Goal: Information Seeking & Learning: Understand process/instructions

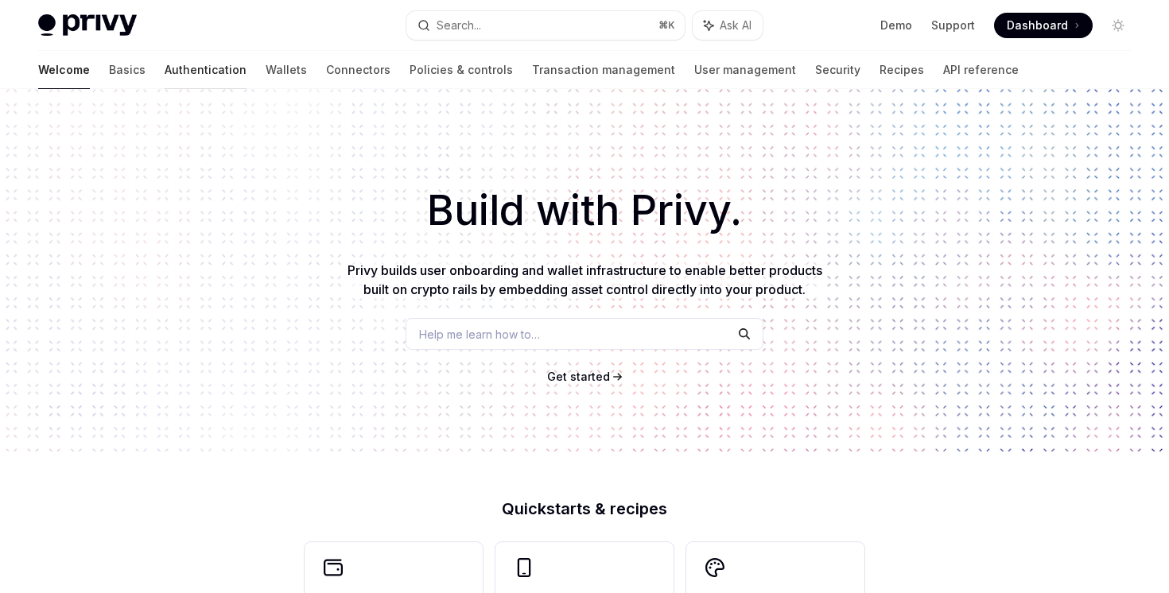
click at [165, 71] on link "Authentication" at bounding box center [206, 70] width 82 height 38
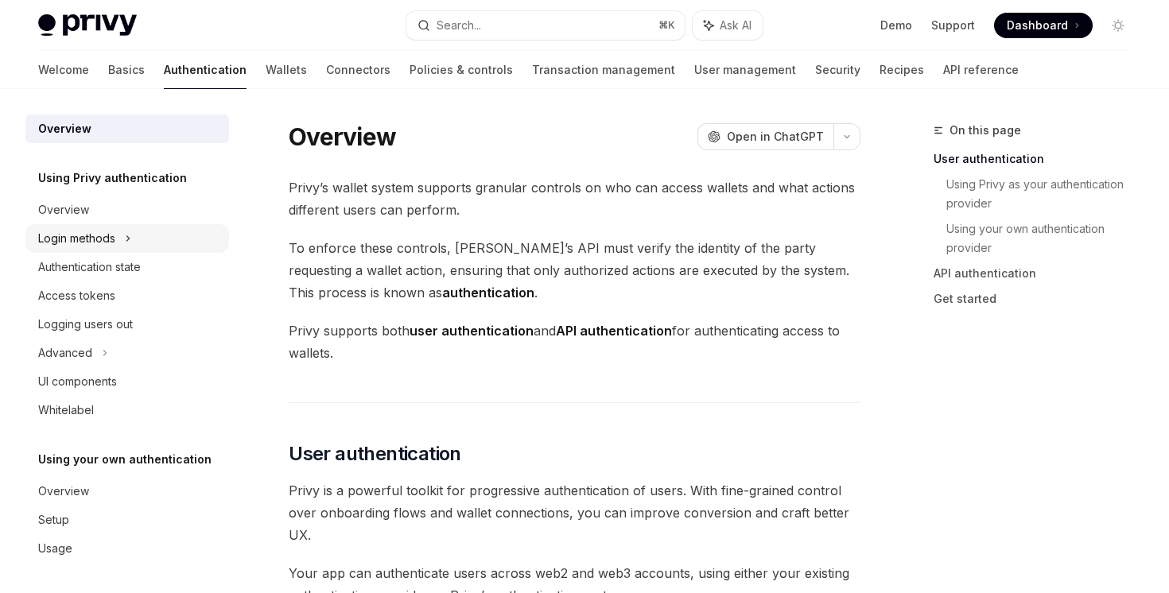
click at [124, 239] on div "Login methods" at bounding box center [127, 238] width 204 height 29
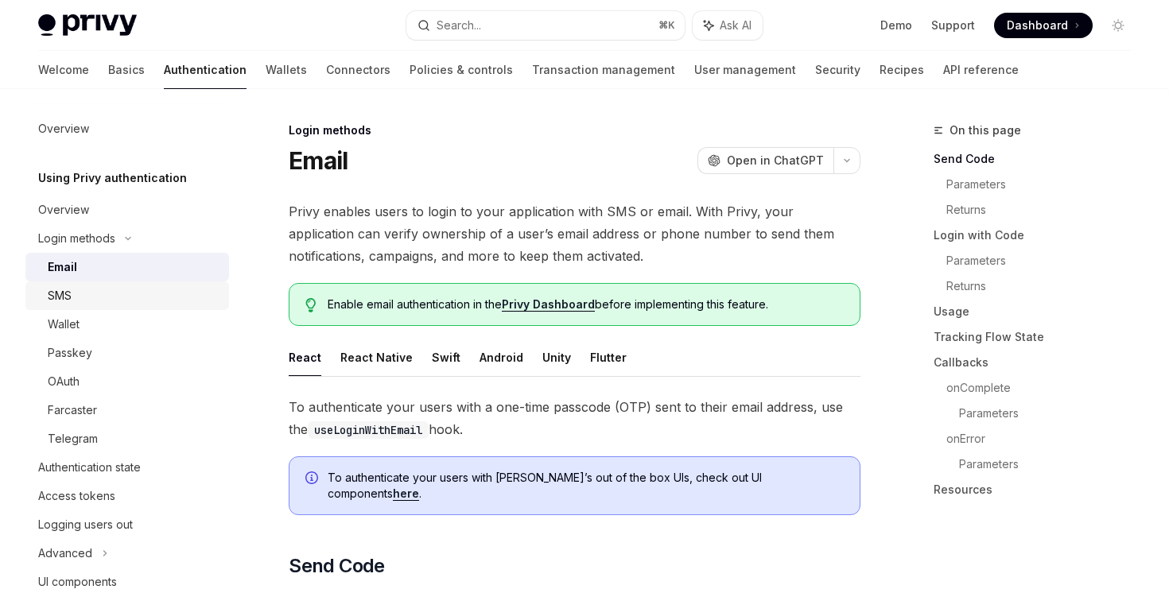
click at [136, 289] on div "SMS" at bounding box center [134, 295] width 172 height 19
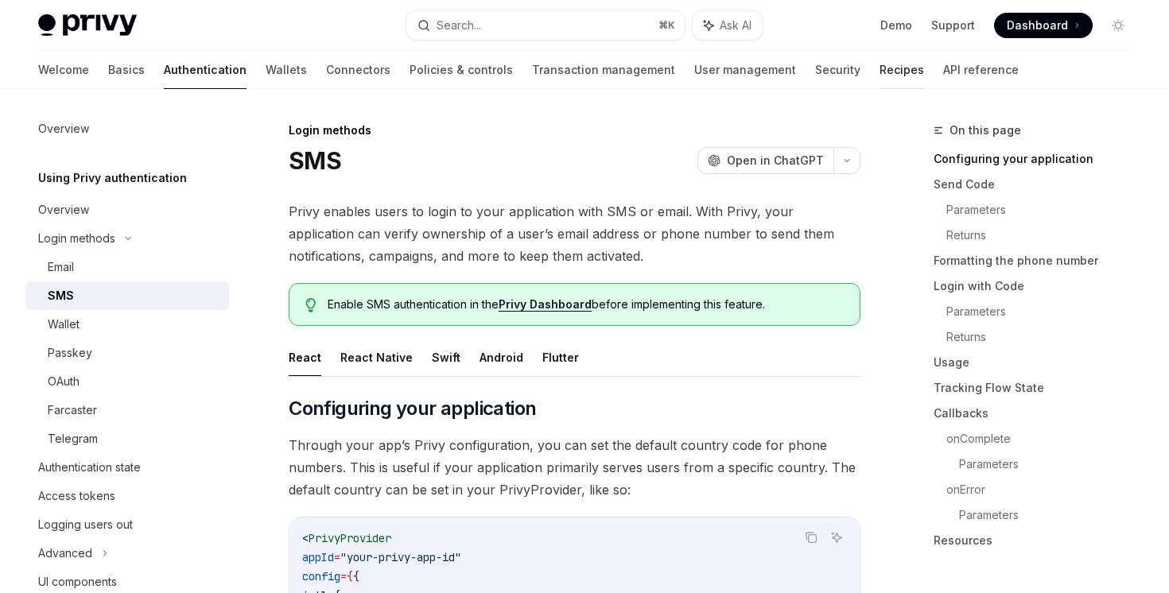
click at [879, 72] on link "Recipes" at bounding box center [901, 70] width 45 height 38
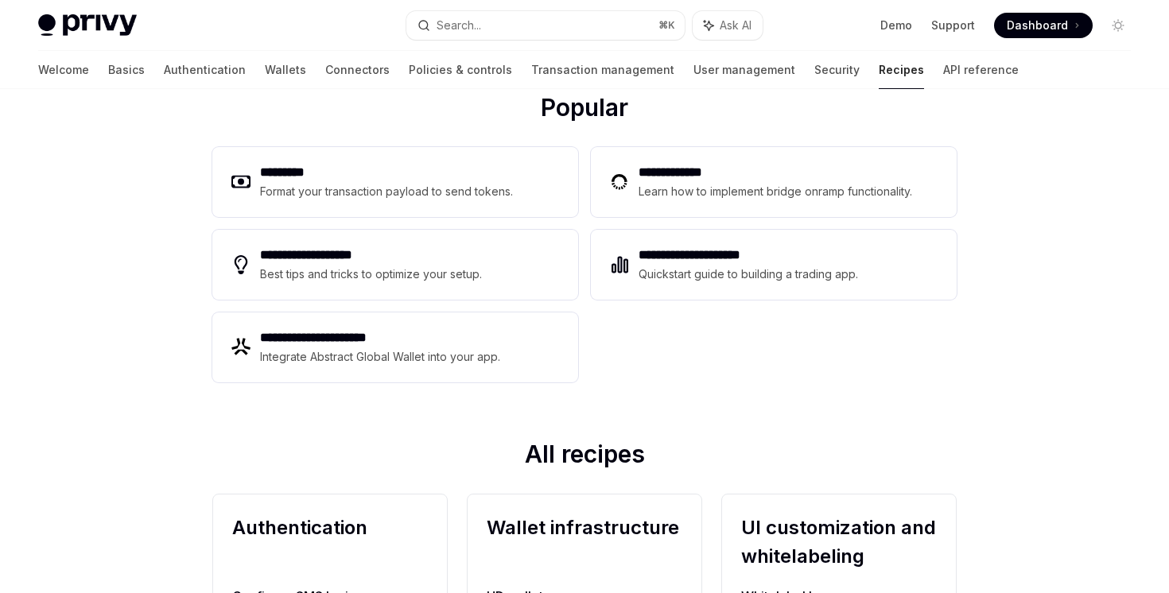
scroll to position [510, 0]
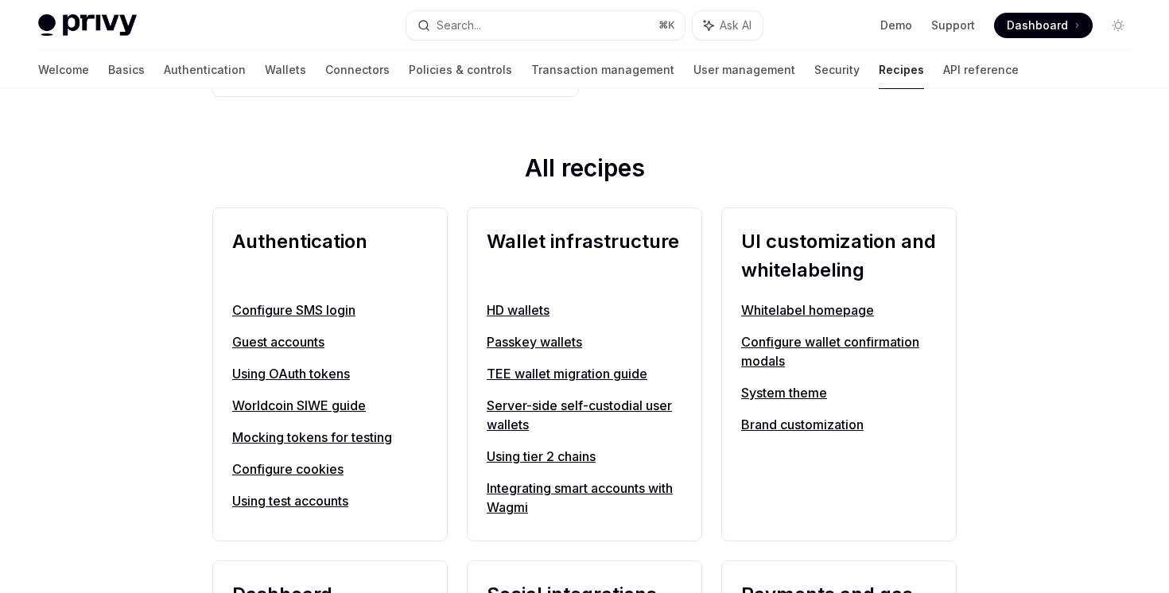
click at [321, 320] on div "Configure SMS login Guest accounts Using OAuth tokens Worldcoin SIWE guide Mock…" at bounding box center [330, 406] width 196 height 210
click at [324, 314] on link "Configure SMS login" at bounding box center [330, 310] width 196 height 19
type textarea "*"
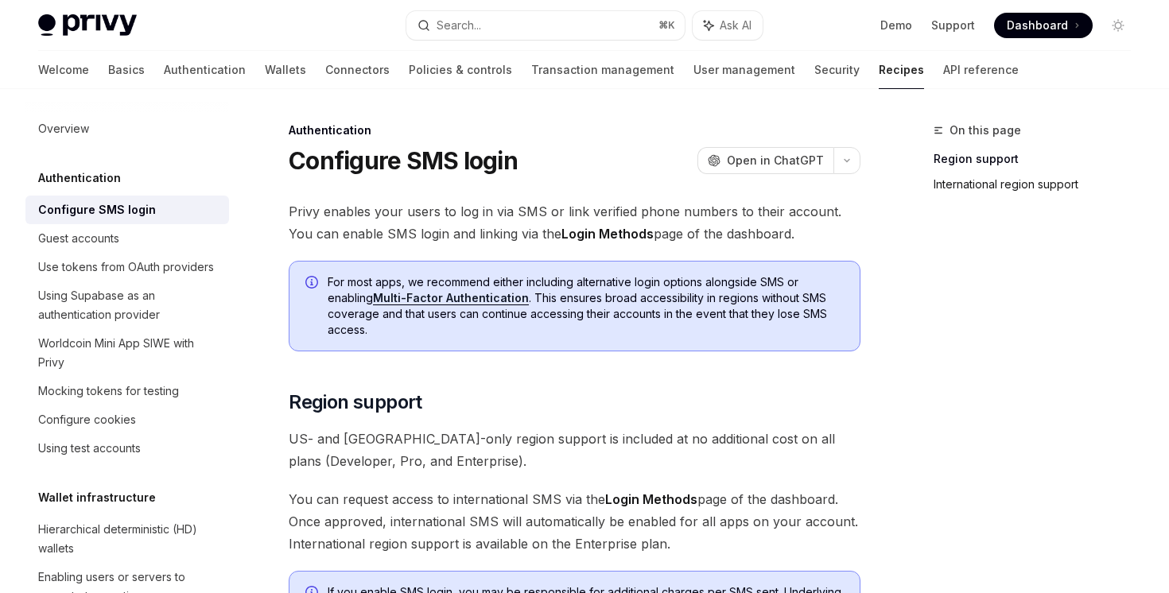
click at [987, 190] on link "International region support" at bounding box center [1038, 184] width 210 height 25
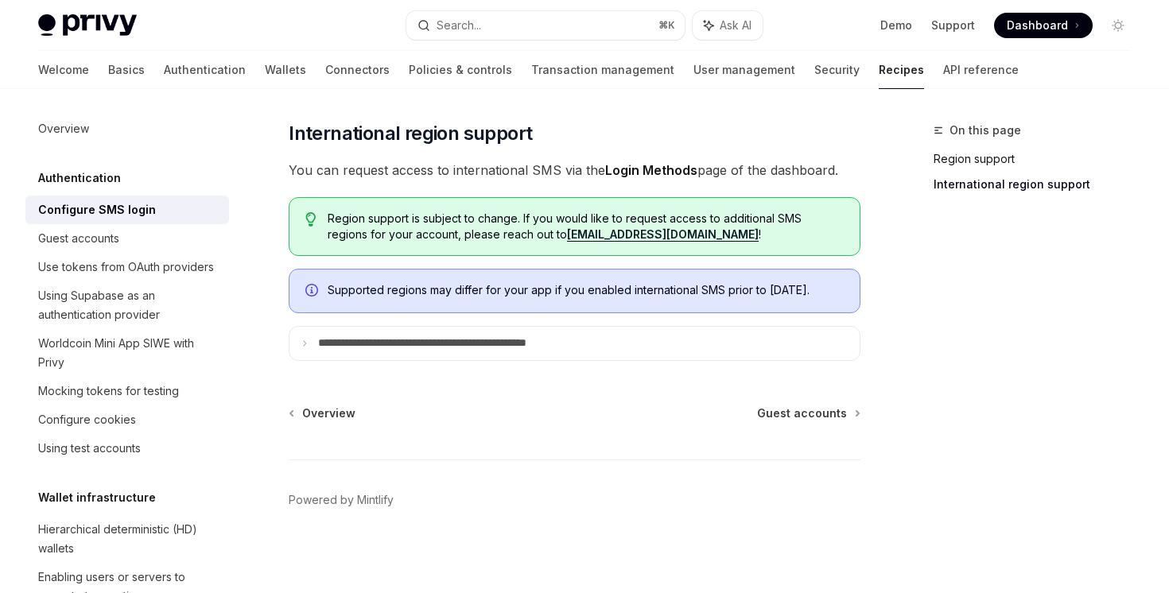
click at [968, 158] on link "Region support" at bounding box center [1038, 158] width 210 height 25
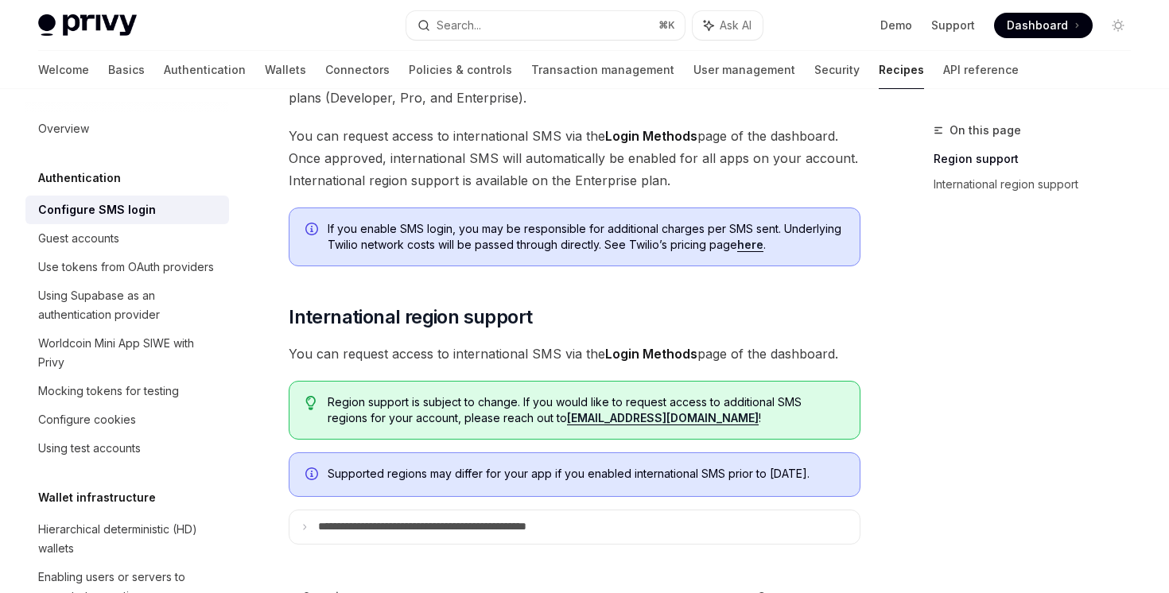
scroll to position [460, 0]
